Goal: Find specific page/section: Find specific page/section

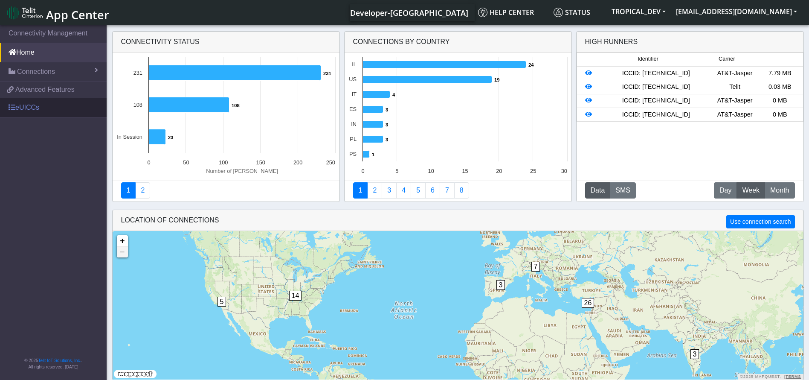
click at [26, 107] on link "eUICCs" at bounding box center [53, 107] width 107 height 19
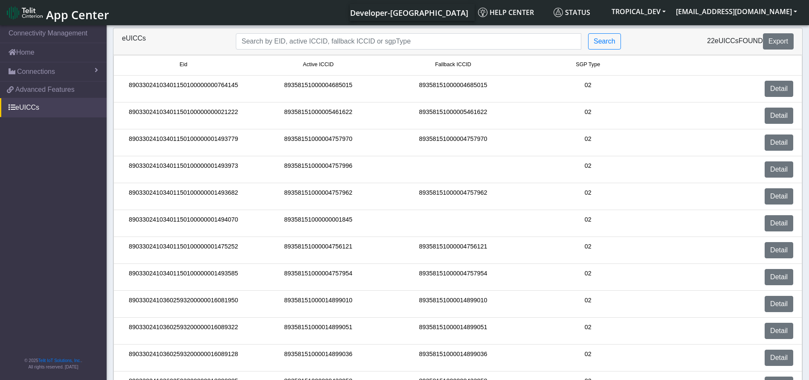
click at [67, 18] on span "App Center" at bounding box center [77, 15] width 63 height 16
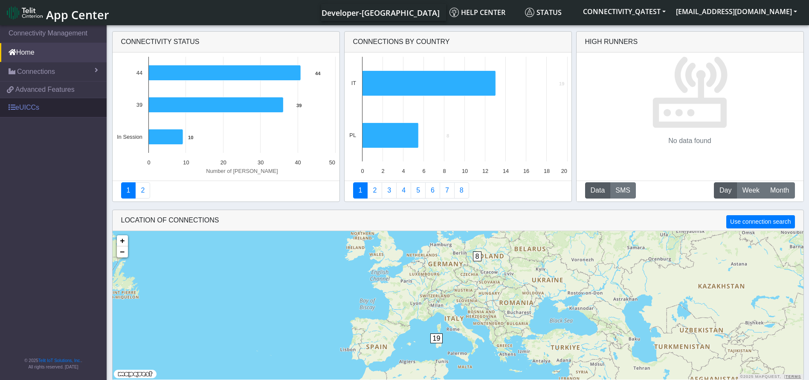
click at [26, 109] on link "eUICCs" at bounding box center [53, 107] width 107 height 19
